Goal: Complete application form

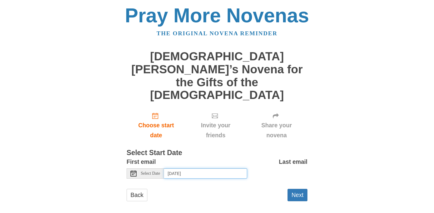
click at [227, 168] on input "Saturday, August 23rd, 2025" at bounding box center [205, 173] width 83 height 10
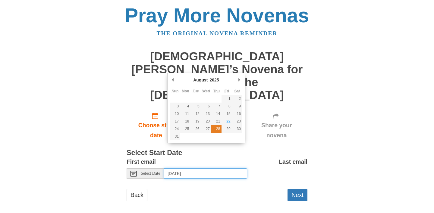
type input "Thursday, August 28th"
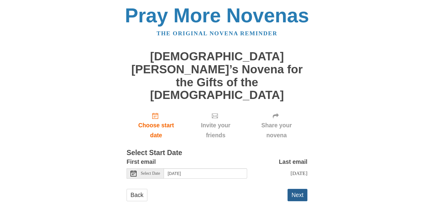
click at [300, 189] on button "Next" at bounding box center [298, 195] width 20 height 12
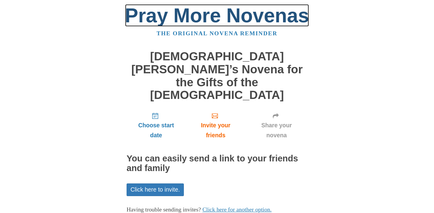
click at [216, 14] on link "Pray More Novenas" at bounding box center [217, 15] width 184 height 22
